Goal: Task Accomplishment & Management: Use online tool/utility

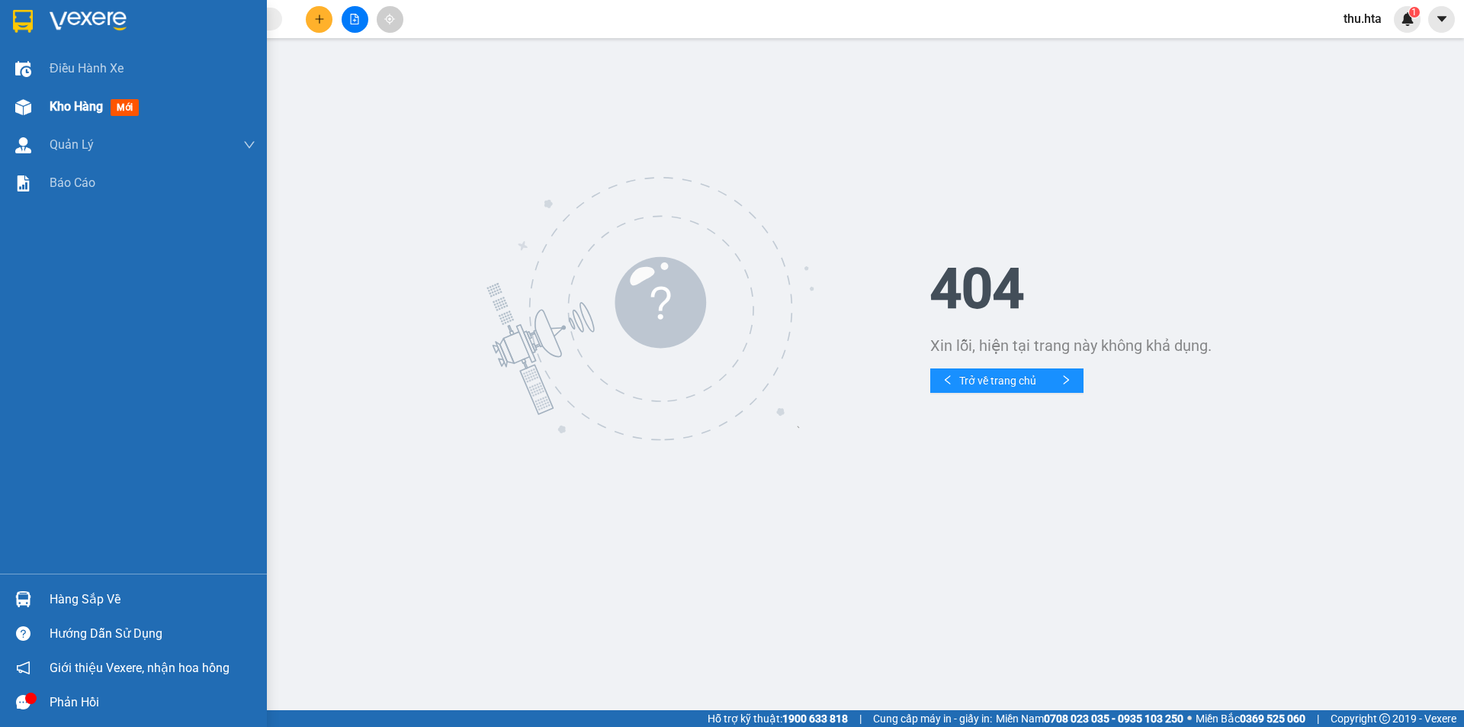
click at [83, 108] on span "Kho hàng" at bounding box center [76, 106] width 53 height 14
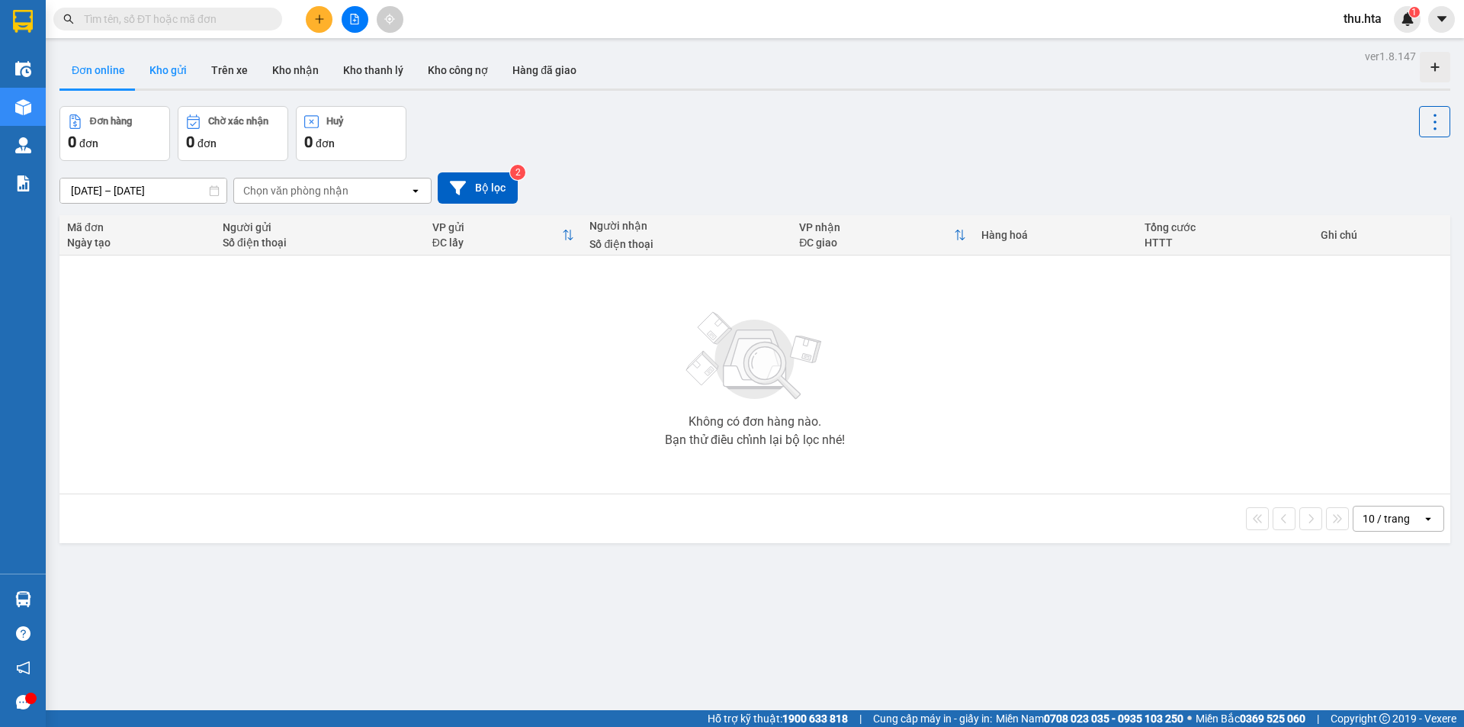
click at [169, 69] on button "Kho gửi" at bounding box center [168, 70] width 62 height 37
type input "13/10/2025 – 15/10/2025"
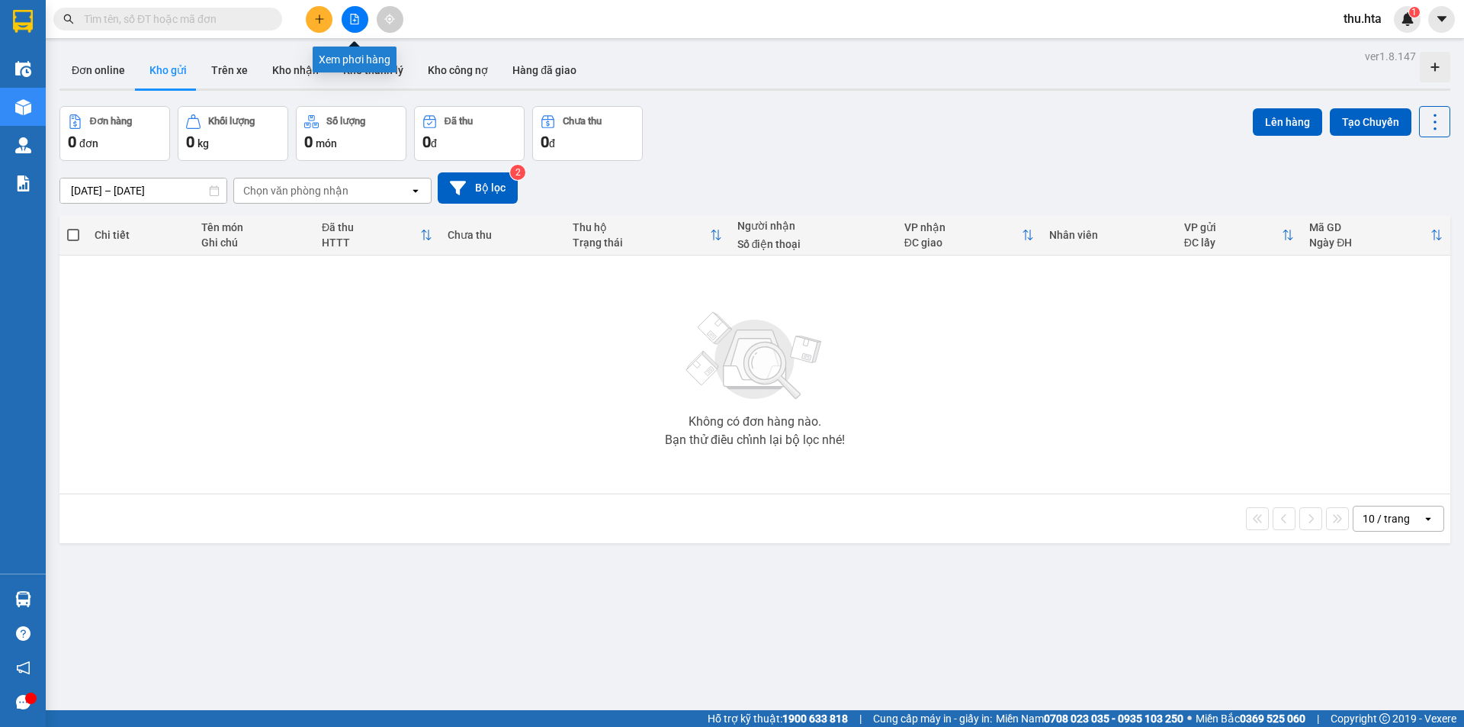
click at [385, 36] on div "Kết quả tìm kiếm ( 0 ) Bộ lọc No Data thu.hta 1" at bounding box center [732, 19] width 1464 height 38
click at [359, 23] on icon "file-add" at bounding box center [354, 19] width 11 height 11
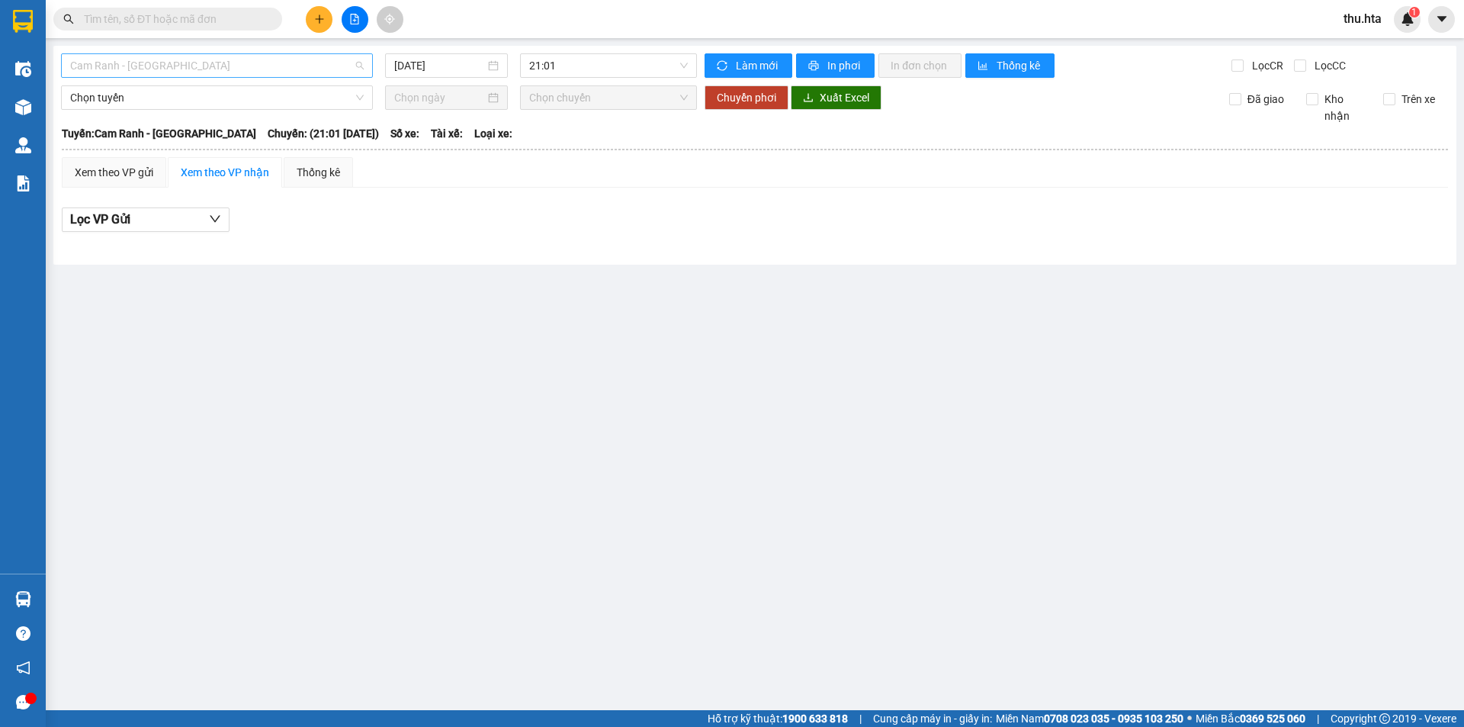
click at [241, 65] on span "Cam Ranh - Sài Gòn" at bounding box center [217, 65] width 294 height 23
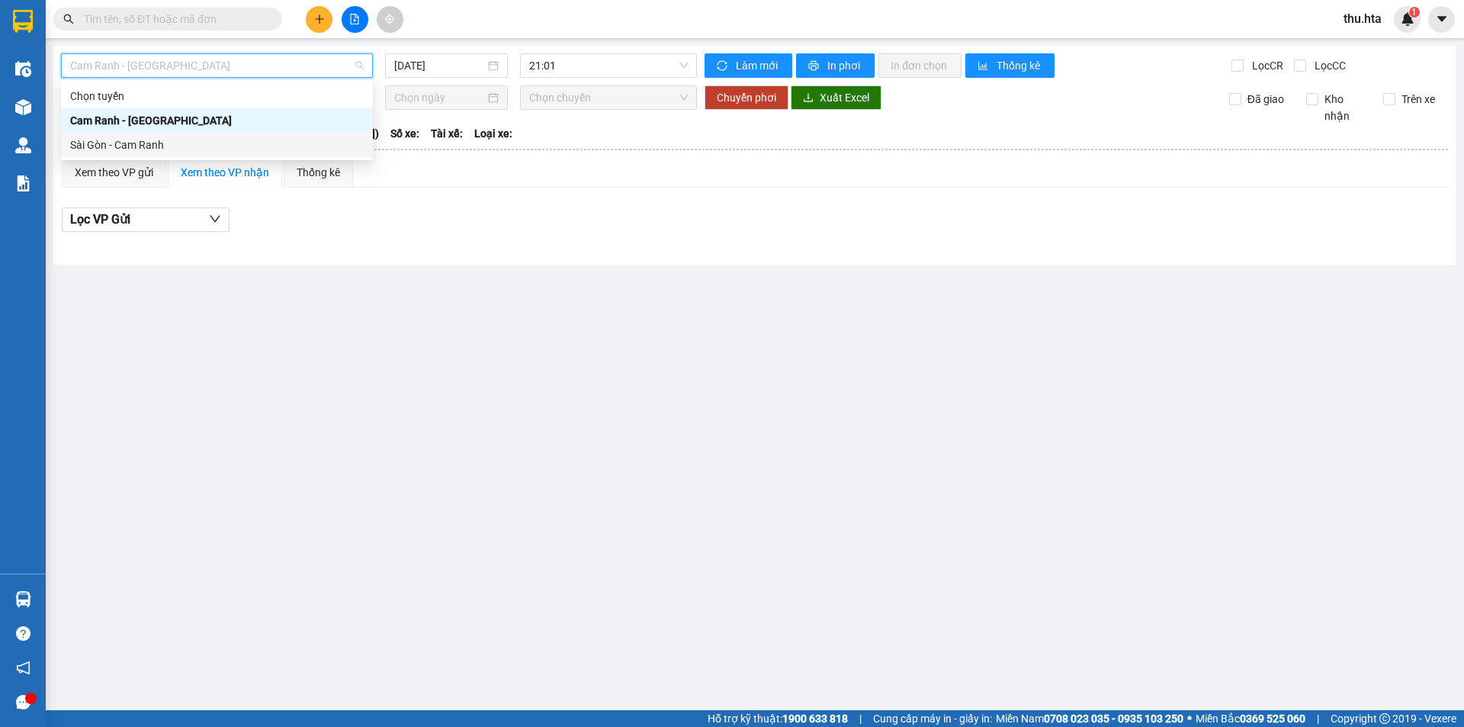
click at [239, 141] on div "Sài Gòn - Cam Ranh" at bounding box center [217, 145] width 294 height 17
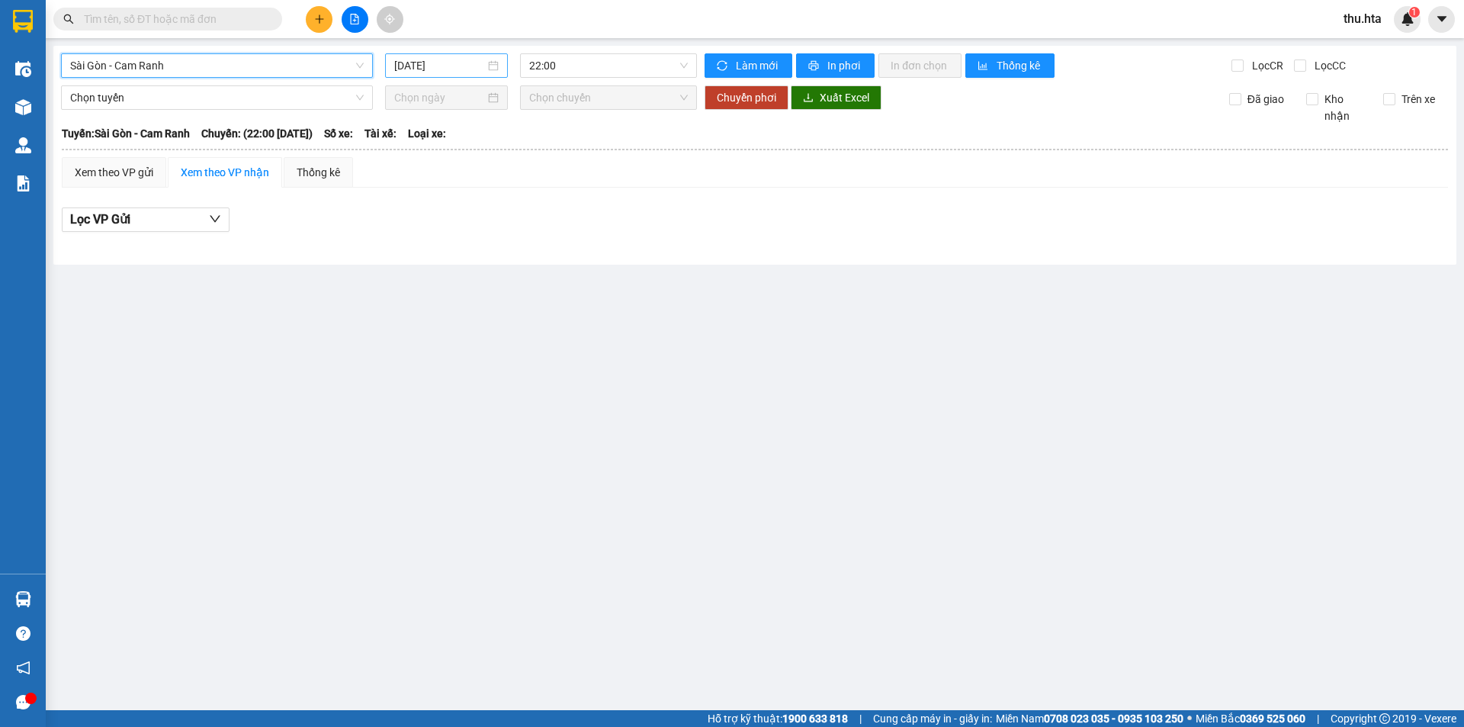
click at [464, 62] on input "15/10/2025" at bounding box center [439, 65] width 91 height 17
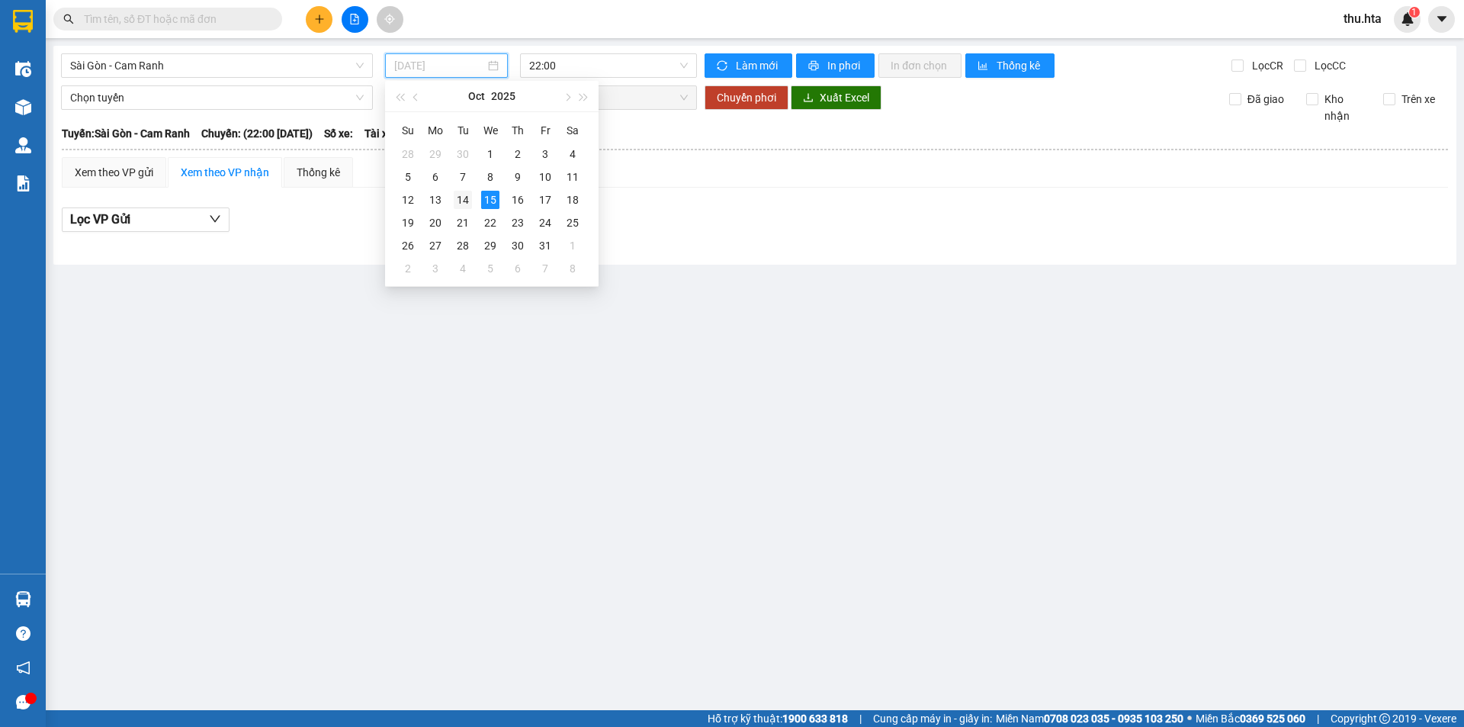
click at [470, 198] on div "14" at bounding box center [463, 200] width 18 height 18
type input "14/10/2025"
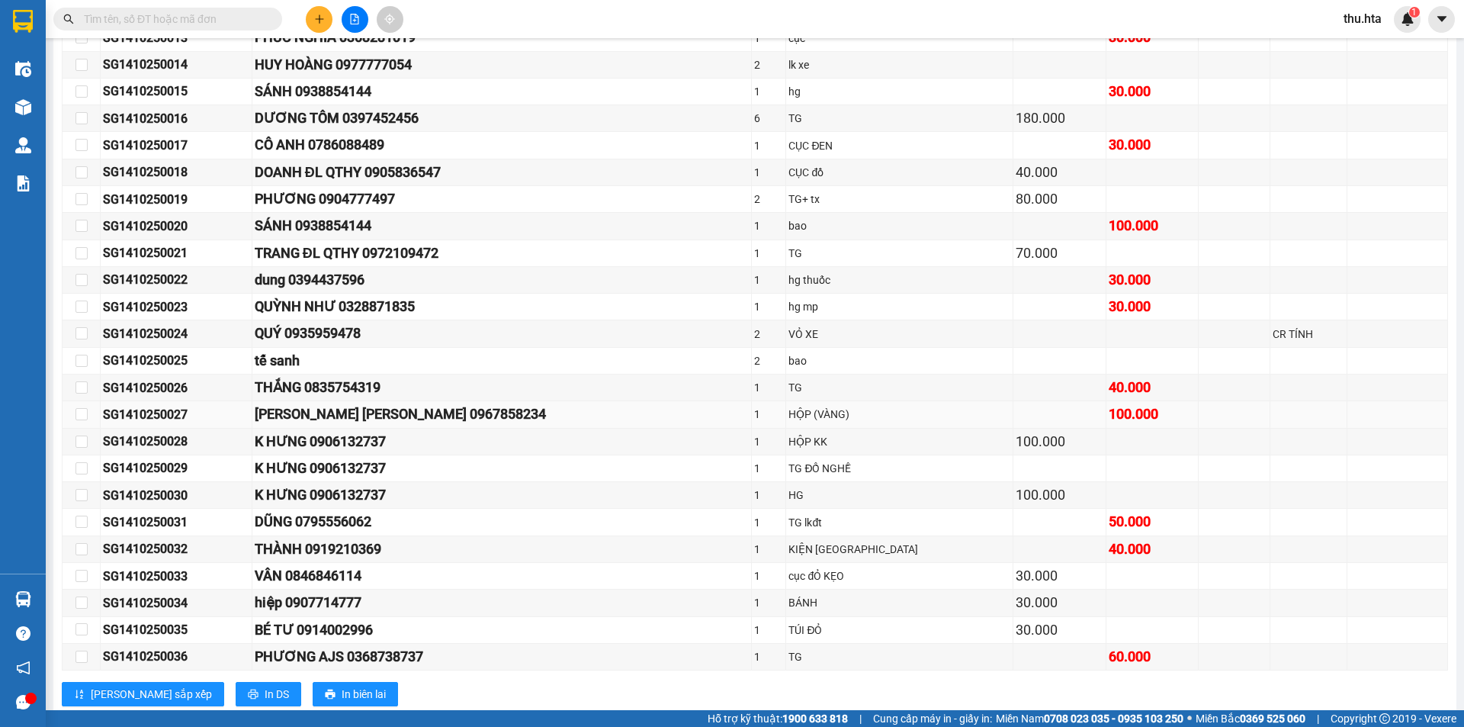
scroll to position [567, 0]
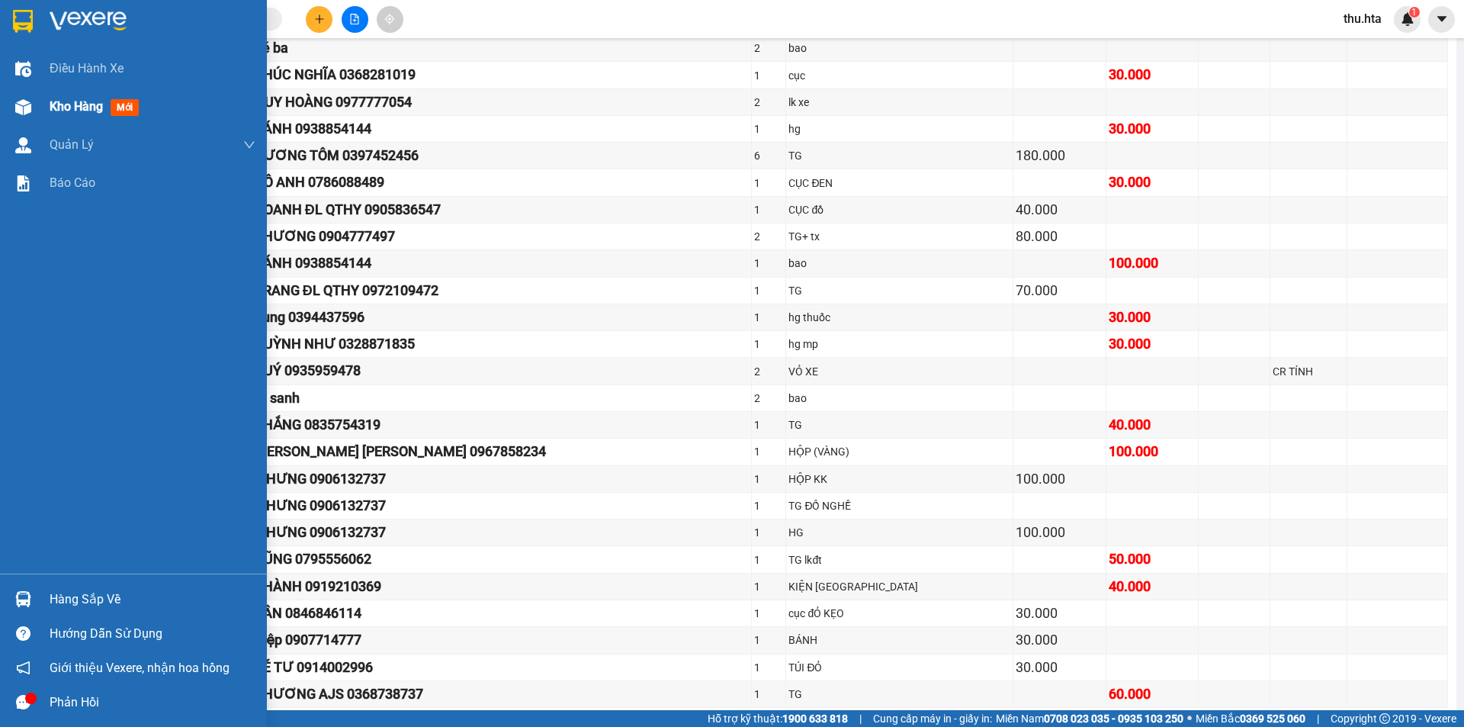
click at [75, 104] on span "Kho hàng" at bounding box center [76, 106] width 53 height 14
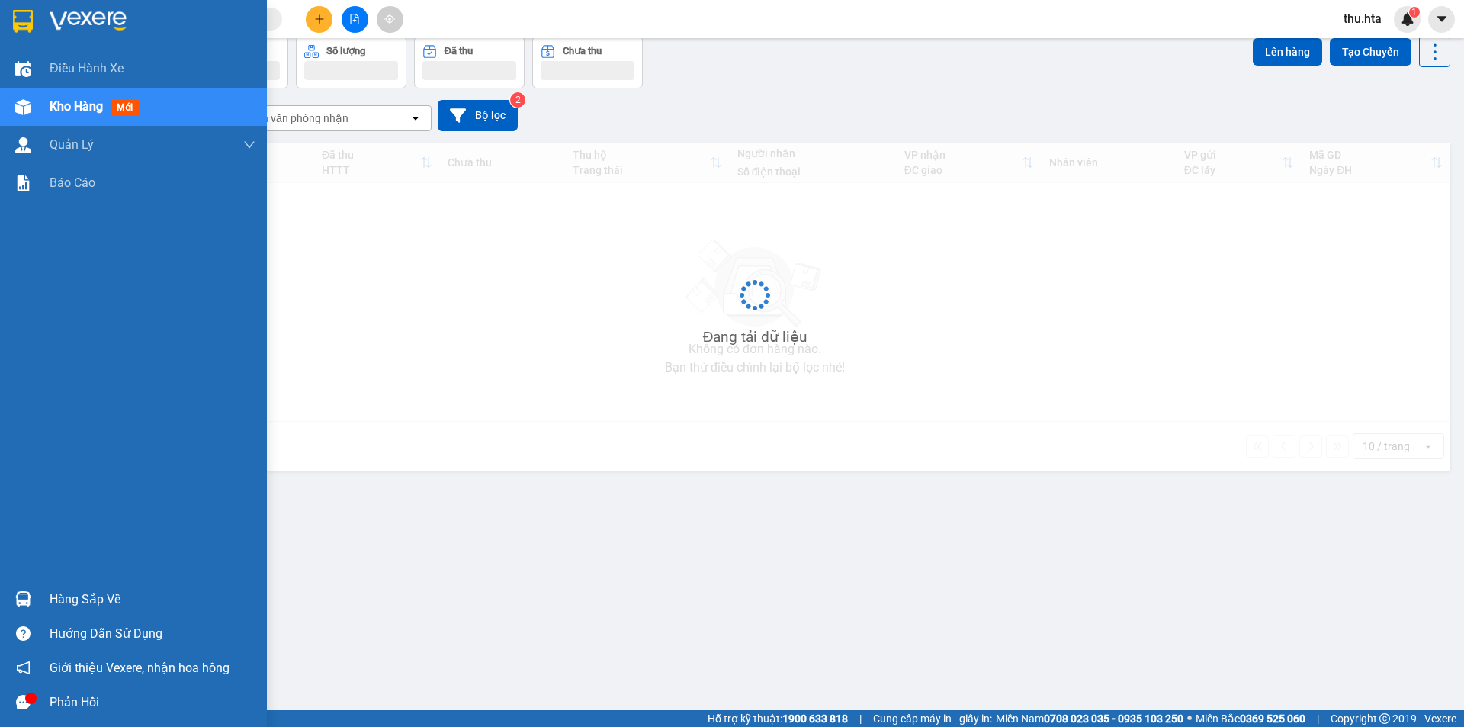
scroll to position [70, 0]
